Goal: Task Accomplishment & Management: Complete application form

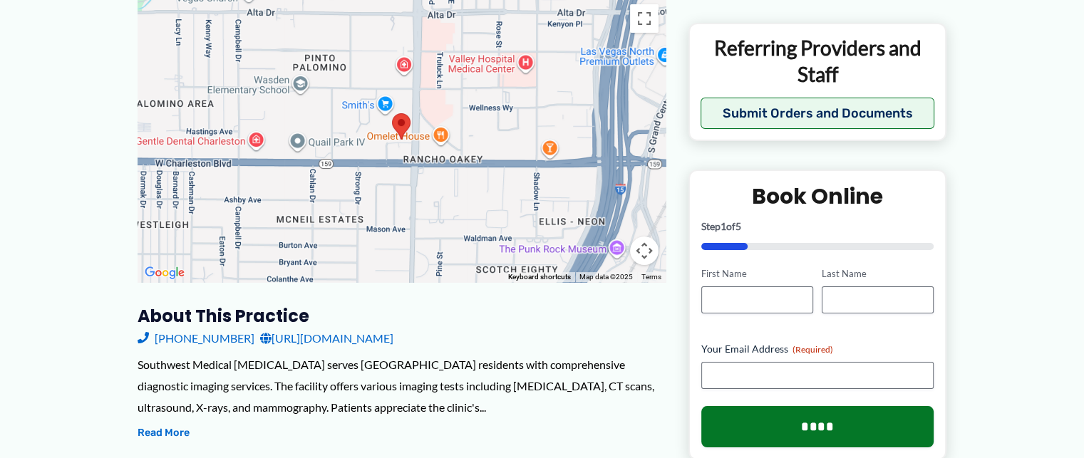
scroll to position [45, 0]
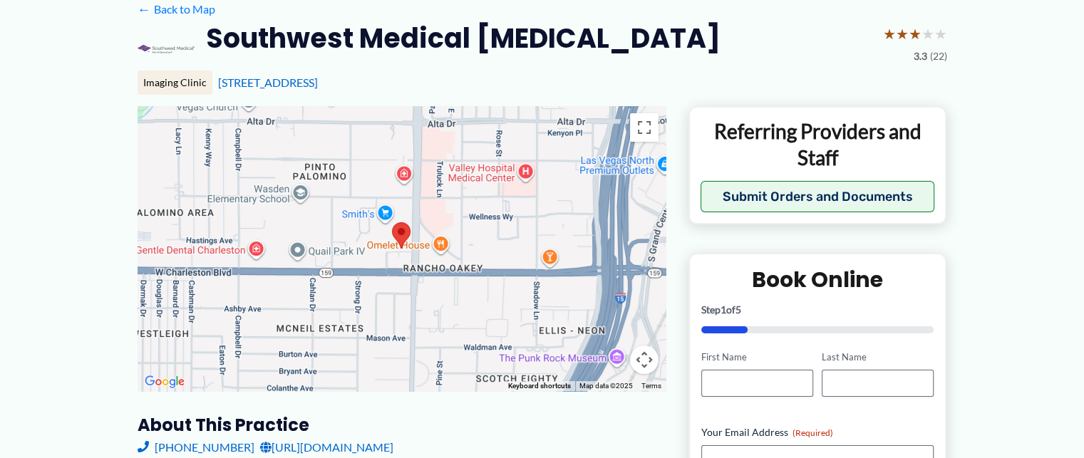
scroll to position [259, 0]
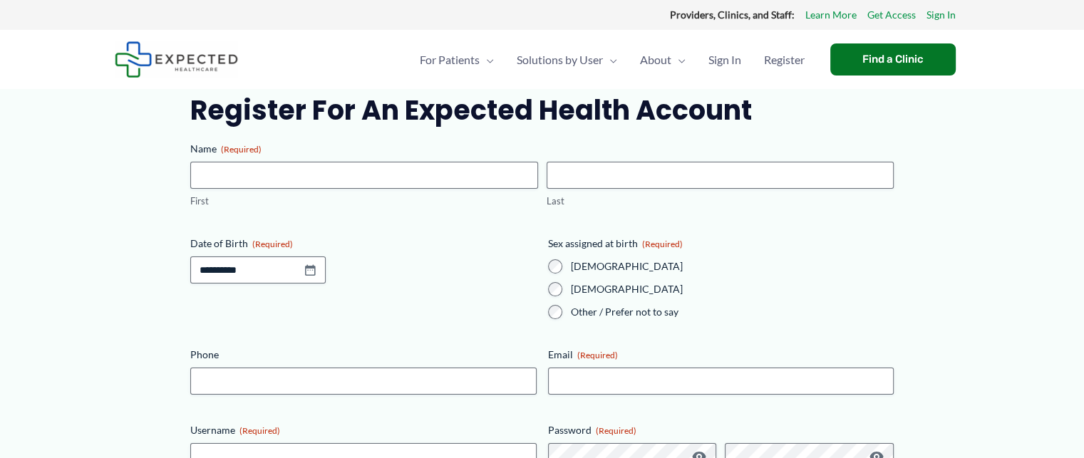
click at [738, 15] on strong "Providers, Clinics, and Staff:" at bounding box center [732, 15] width 125 height 12
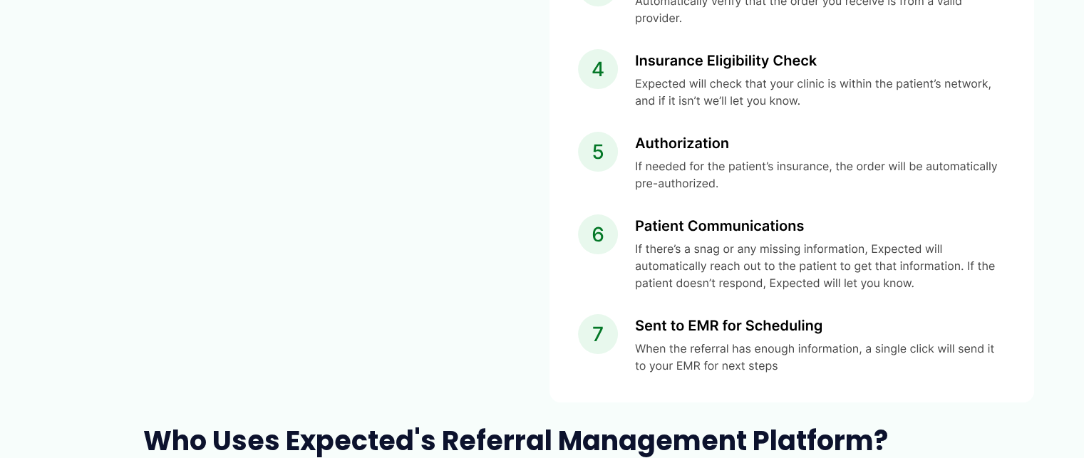
scroll to position [1995, 0]
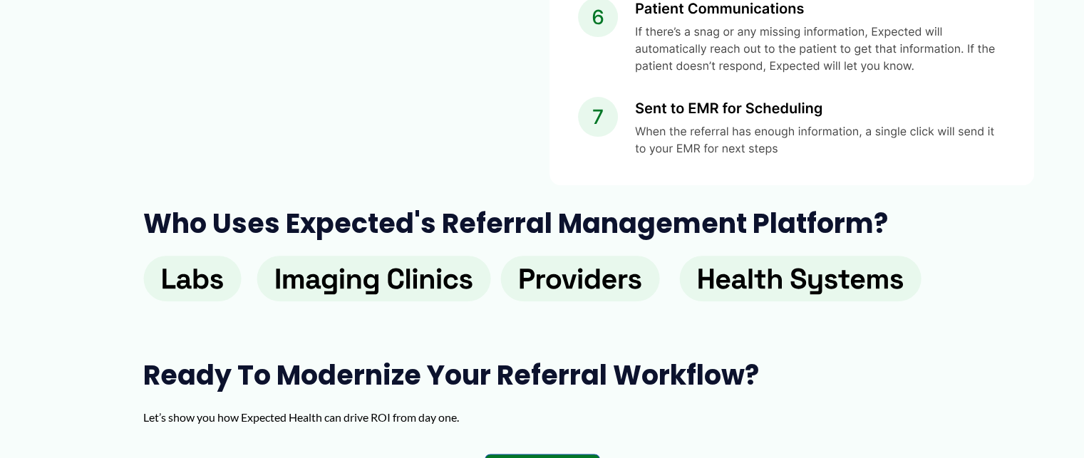
click at [601, 273] on rect at bounding box center [580, 279] width 159 height 46
click at [599, 272] on icon at bounding box center [580, 279] width 121 height 21
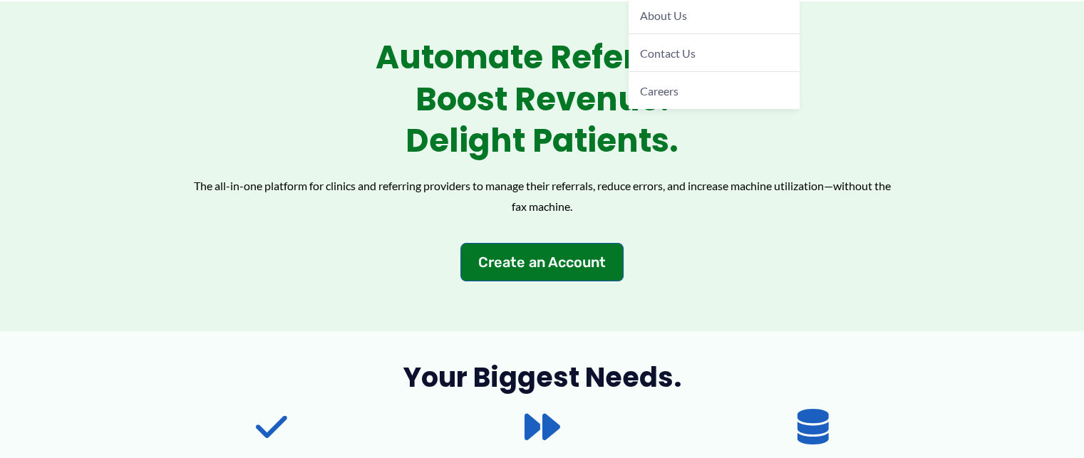
scroll to position [0, 0]
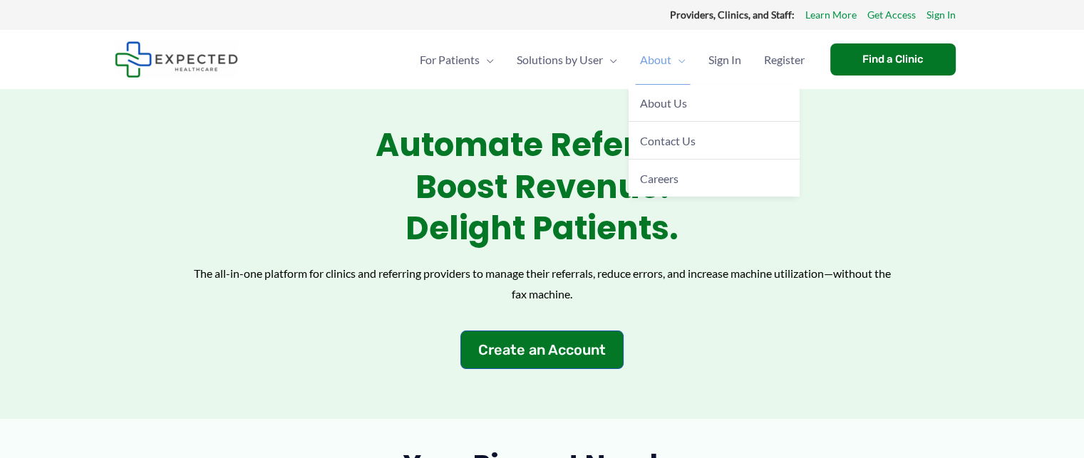
click at [682, 60] on span "Menu Toggle" at bounding box center [678, 60] width 14 height 50
